Goal: Information Seeking & Learning: Learn about a topic

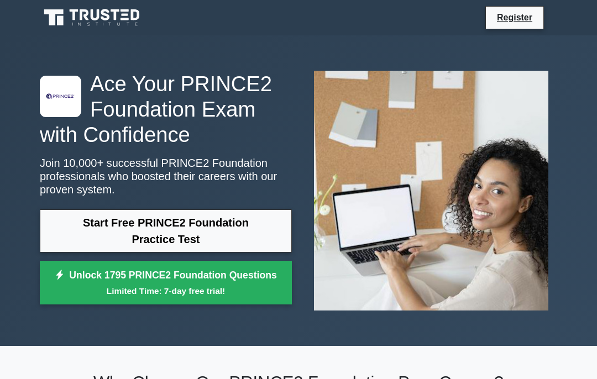
click at [189, 225] on link "Start Free PRINCE2 Foundation Practice Test" at bounding box center [166, 231] width 252 height 43
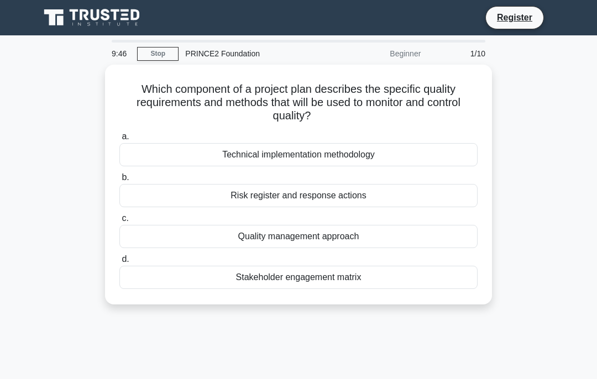
click at [336, 234] on div "Quality management approach" at bounding box center [298, 236] width 358 height 23
click at [119, 222] on input "c. Quality management approach" at bounding box center [119, 218] width 0 height 7
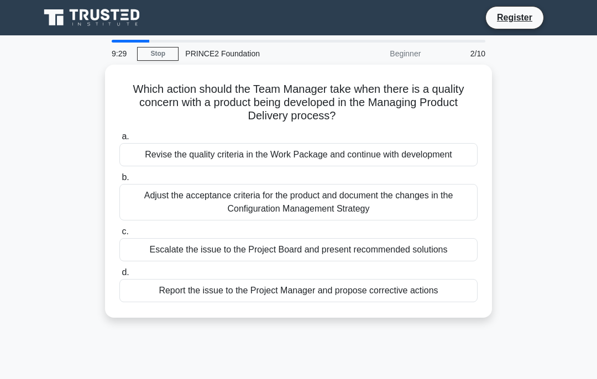
click at [314, 303] on div "Report the issue to the Project Manager and propose corrective actions" at bounding box center [298, 290] width 358 height 23
click at [119, 277] on input "d. Report the issue to the Project Manager and propose corrective actions" at bounding box center [119, 272] width 0 height 7
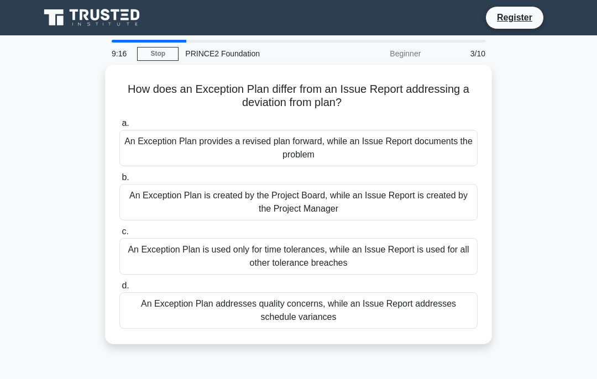
click at [397, 150] on div "An Exception Plan provides a revised plan forward, while an Issue Report docume…" at bounding box center [298, 148] width 358 height 37
click at [119, 127] on input "a. An Exception Plan provides a revised plan forward, while an Issue Report doc…" at bounding box center [119, 123] width 0 height 7
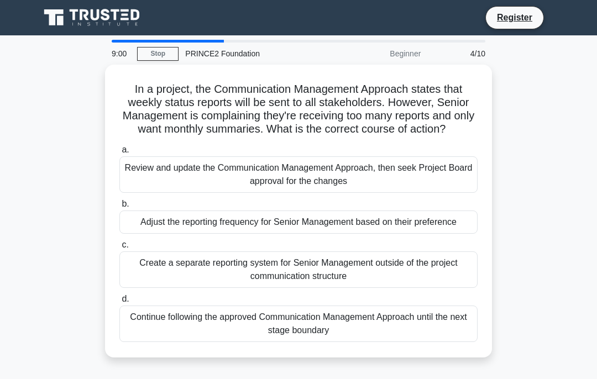
click at [344, 234] on div "Adjust the reporting frequency for Senior Management based on their preference" at bounding box center [298, 222] width 358 height 23
click at [119, 208] on input "b. Adjust the reporting frequency for Senior Management based on their preferen…" at bounding box center [119, 204] width 0 height 7
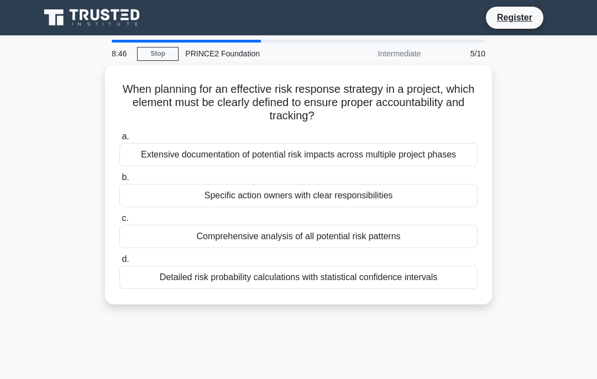
click at [377, 207] on div "Specific action owners with clear responsibilities" at bounding box center [298, 195] width 358 height 23
click at [119, 181] on input "b. Specific action owners with clear responsibilities" at bounding box center [119, 177] width 0 height 7
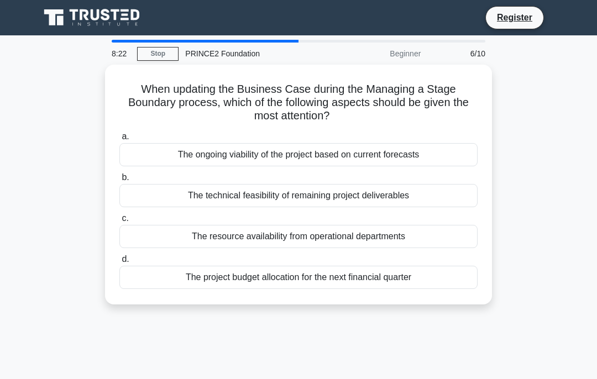
click at [401, 158] on div "The ongoing viability of the project based on current forecasts" at bounding box center [298, 154] width 358 height 23
click at [119, 141] on input "a. The ongoing viability of the project based on current forecasts" at bounding box center [119, 136] width 0 height 7
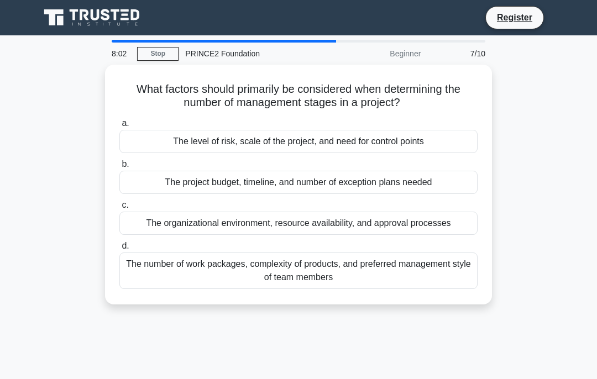
click at [356, 281] on div "The number of work packages, complexity of products, and preferred management s…" at bounding box center [298, 271] width 358 height 37
click at [119, 250] on input "d. The number of work packages, complexity of products, and preferred managemen…" at bounding box center [119, 246] width 0 height 7
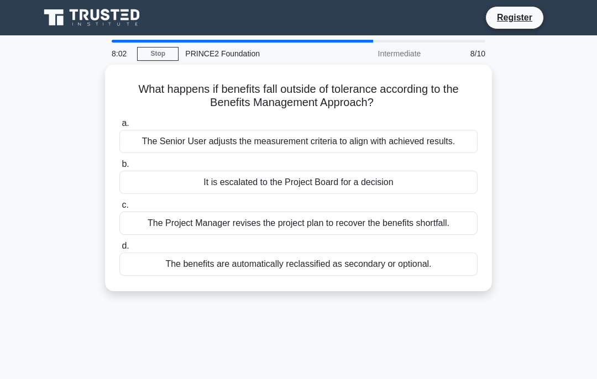
click at [359, 271] on div "The benefits are automatically reclassified as secondary or optional." at bounding box center [298, 264] width 358 height 23
click at [119, 250] on input "d. The benefits are automatically reclassified as secondary or optional." at bounding box center [119, 246] width 0 height 7
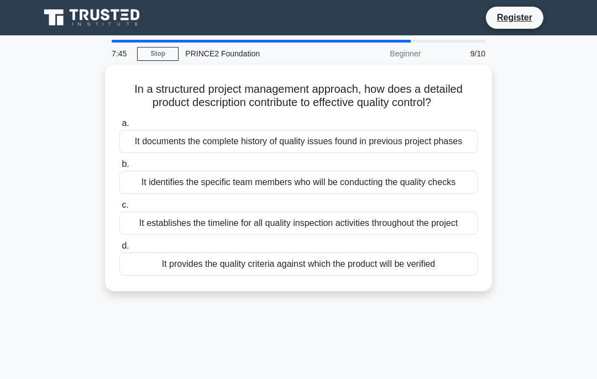
click at [350, 276] on div "It provides the quality criteria against which the product will be verified" at bounding box center [298, 264] width 358 height 23
click at [119, 250] on input "d. It provides the quality criteria against which the product will be verified" at bounding box center [119, 246] width 0 height 7
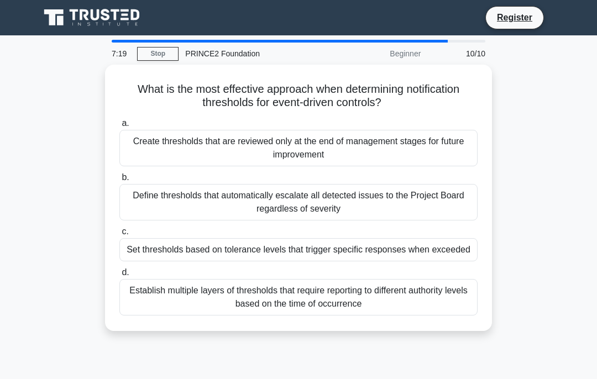
click at [333, 254] on div "Set thresholds based on tolerance levels that trigger specific responses when e…" at bounding box center [298, 249] width 358 height 23
click at [119, 236] on input "c. Set thresholds based on tolerance levels that trigger specific responses whe…" at bounding box center [119, 231] width 0 height 7
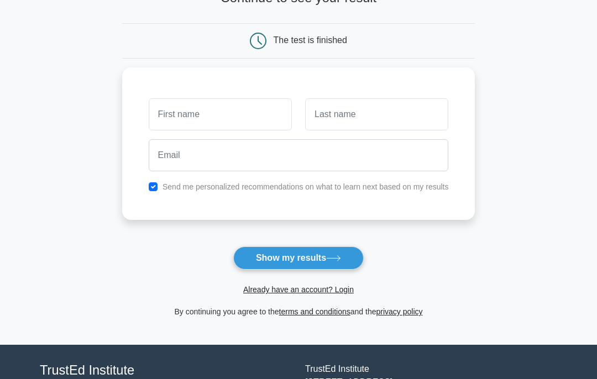
scroll to position [88, 0]
click at [195, 101] on input "text" at bounding box center [220, 114] width 143 height 32
type input "Kelly"
click at [338, 112] on input "text" at bounding box center [376, 114] width 143 height 32
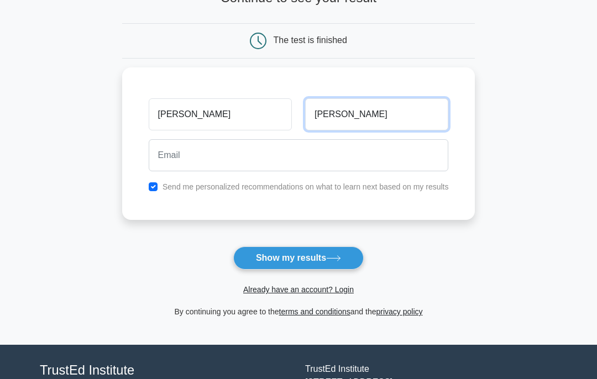
type input "Campbell"
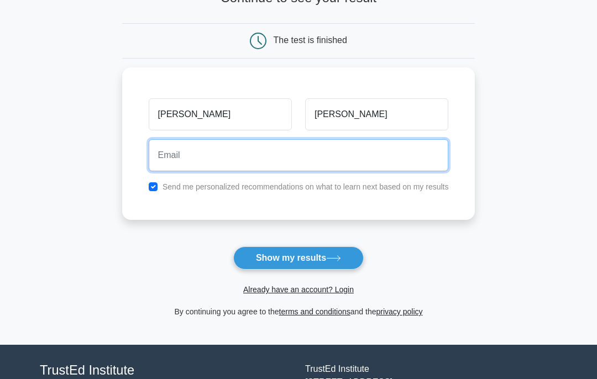
click at [151, 148] on input "email" at bounding box center [299, 155] width 300 height 32
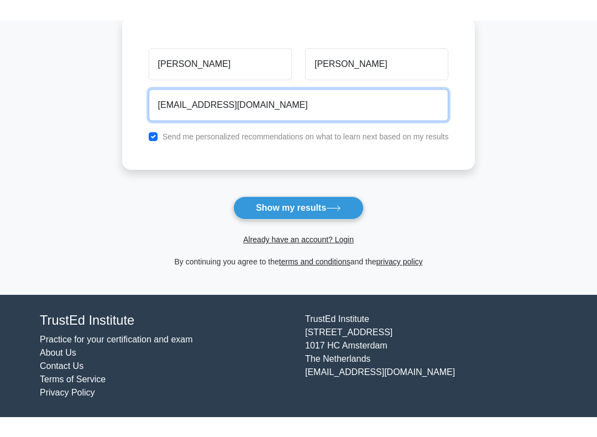
scroll to position [117, 0]
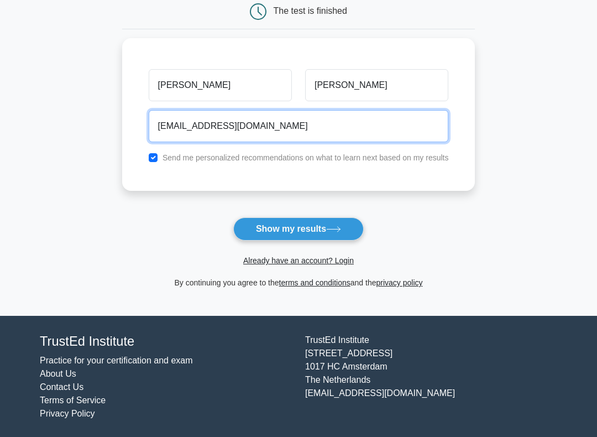
type input "[EMAIL_ADDRESS][DOMAIN_NAME]"
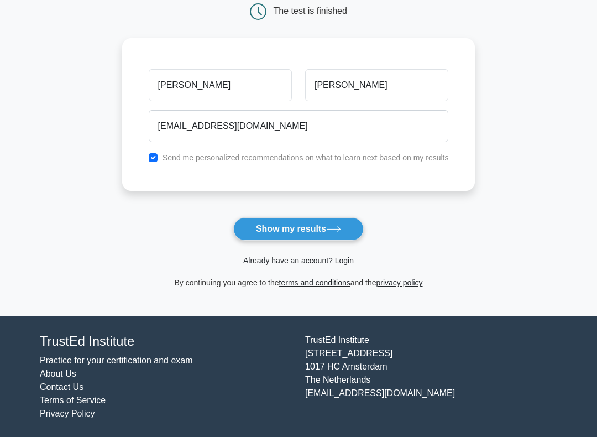
click at [273, 235] on button "Show my results" at bounding box center [298, 228] width 131 height 23
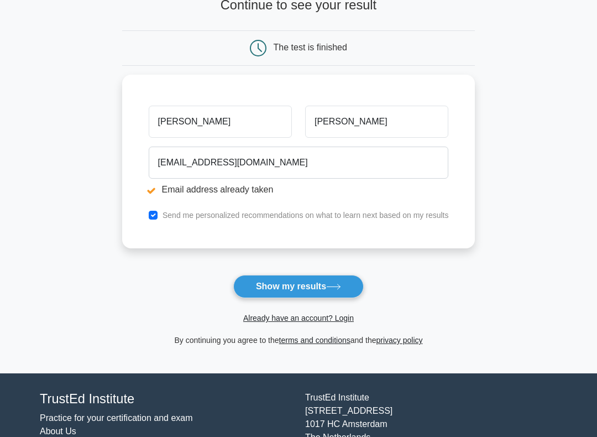
scroll to position [122, 0]
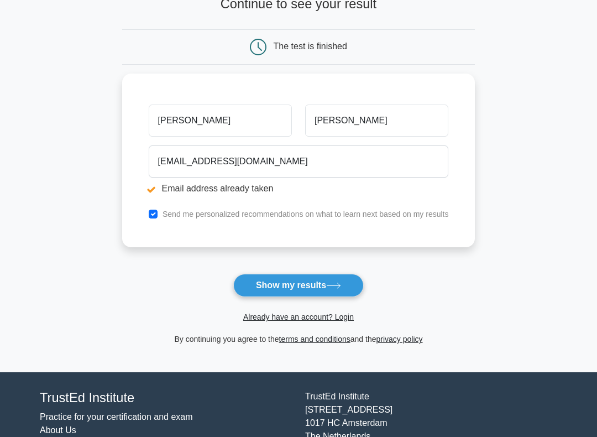
click at [329, 286] on button "Show my results" at bounding box center [298, 285] width 131 height 23
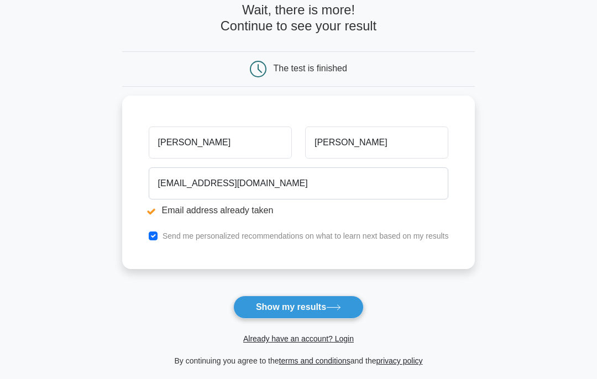
scroll to position [100, 0]
click at [327, 336] on link "Already have an account? Login" at bounding box center [298, 339] width 111 height 9
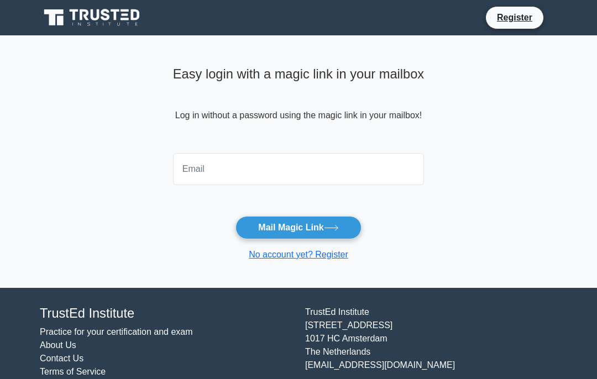
click at [376, 174] on input "email" at bounding box center [298, 169] width 251 height 32
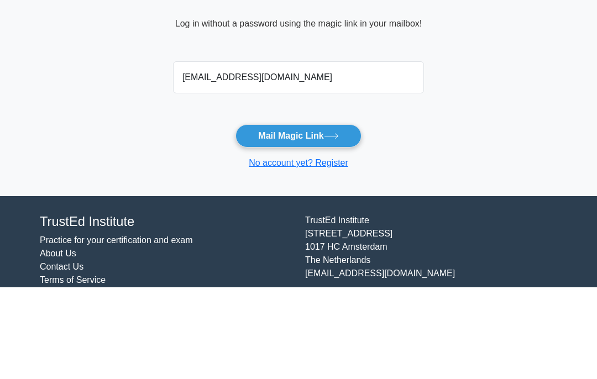
type input "[EMAIL_ADDRESS][DOMAIN_NAME]"
click at [279, 216] on button "Mail Magic Link" at bounding box center [299, 227] width 126 height 23
